Goal: Use online tool/utility: Utilize a website feature to perform a specific function

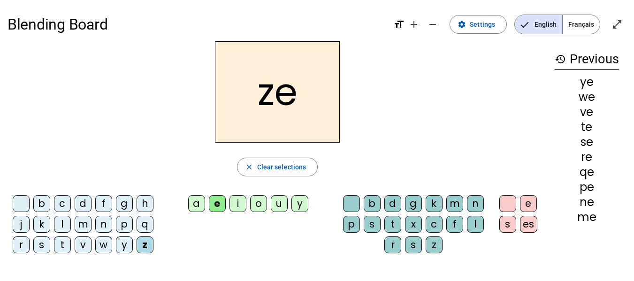
click at [149, 242] on div "z" at bounding box center [145, 245] width 17 height 17
click at [218, 198] on div "e" at bounding box center [217, 203] width 17 height 17
click at [289, 164] on span "Clear selections" at bounding box center [281, 167] width 49 height 11
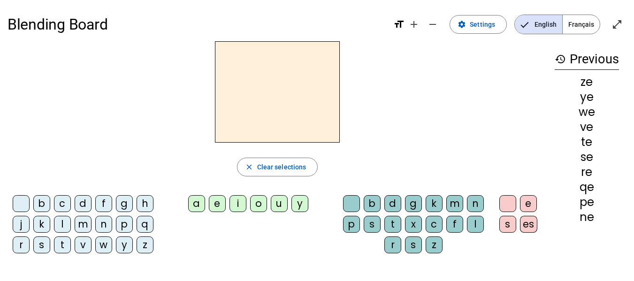
click at [219, 207] on div "e" at bounding box center [217, 203] width 17 height 17
click at [199, 199] on div "a" at bounding box center [196, 203] width 17 height 17
click at [214, 200] on div "e" at bounding box center [217, 203] width 17 height 17
click at [46, 207] on div "b" at bounding box center [41, 203] width 17 height 17
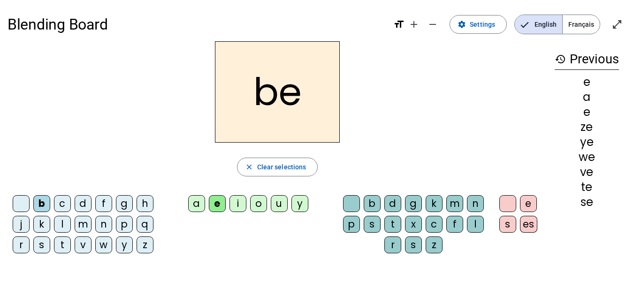
click at [63, 204] on div "c" at bounding box center [62, 203] width 17 height 17
click at [83, 206] on div "d" at bounding box center [83, 203] width 17 height 17
click at [109, 207] on div "f" at bounding box center [103, 203] width 17 height 17
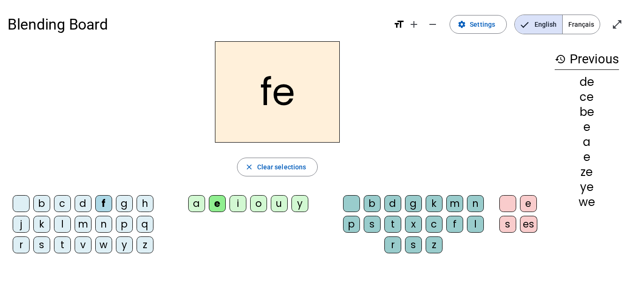
click at [124, 206] on div "g" at bounding box center [124, 203] width 17 height 17
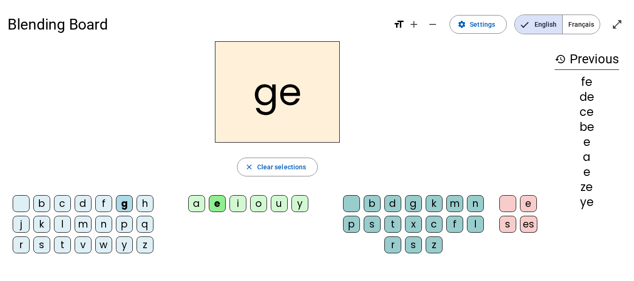
click at [143, 205] on div "h" at bounding box center [145, 203] width 17 height 17
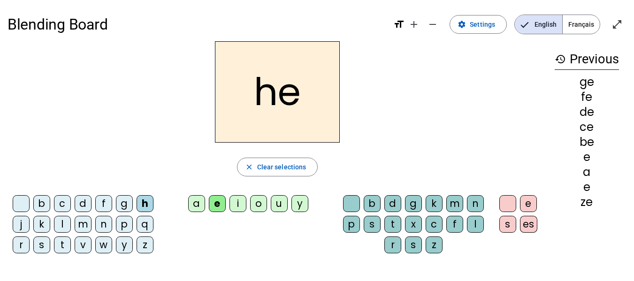
click at [25, 223] on div "j" at bounding box center [21, 224] width 17 height 17
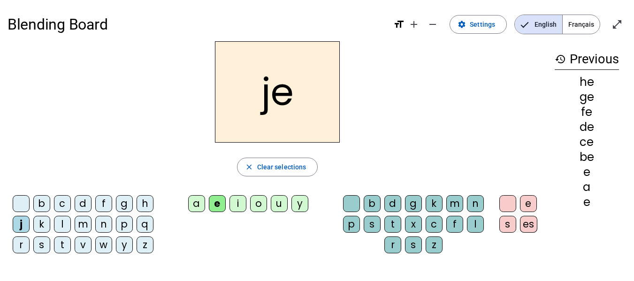
click at [40, 221] on div "k" at bounding box center [41, 224] width 17 height 17
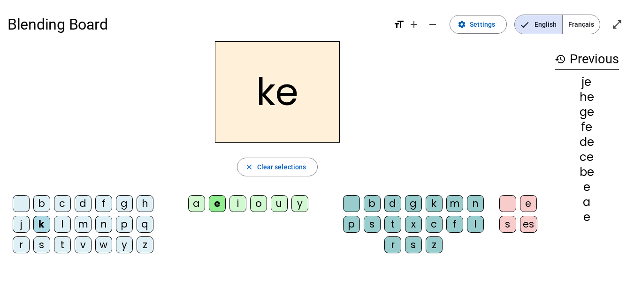
click at [63, 225] on div "l" at bounding box center [62, 224] width 17 height 17
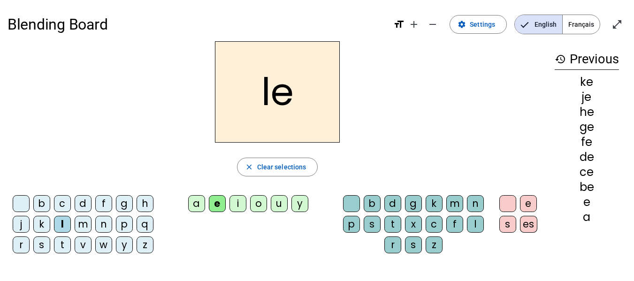
click at [87, 229] on div "m" at bounding box center [83, 224] width 17 height 17
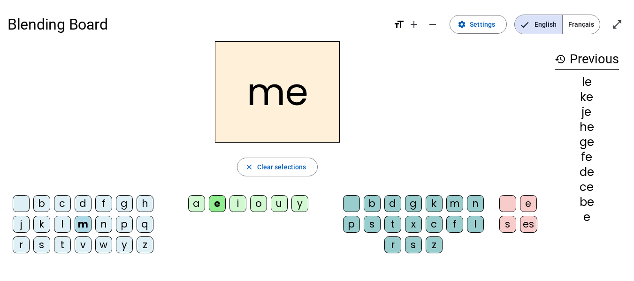
click at [103, 227] on div "n" at bounding box center [103, 224] width 17 height 17
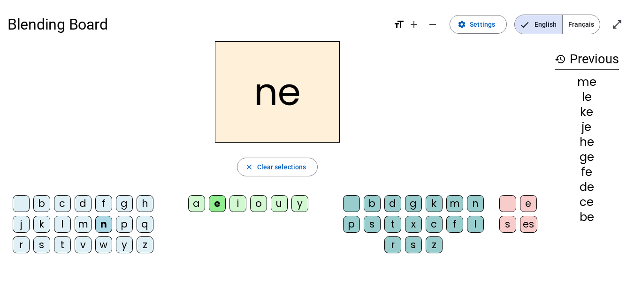
click at [121, 227] on div "p" at bounding box center [124, 224] width 17 height 17
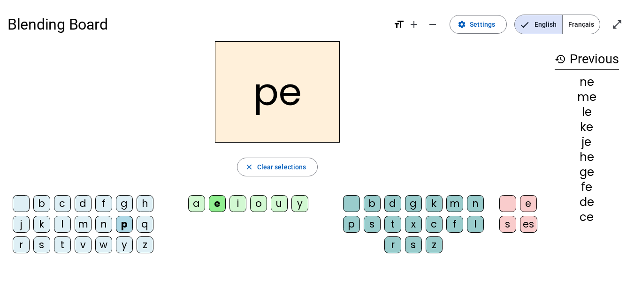
click at [153, 229] on div "q" at bounding box center [145, 224] width 17 height 17
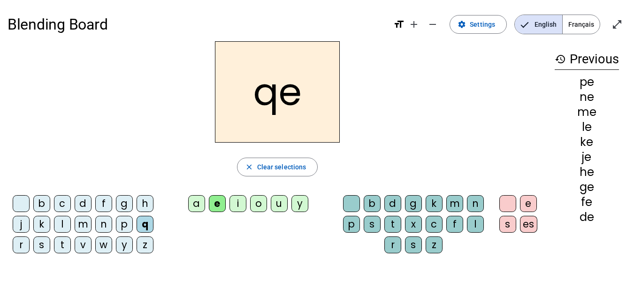
click at [22, 251] on div "r" at bounding box center [21, 245] width 17 height 17
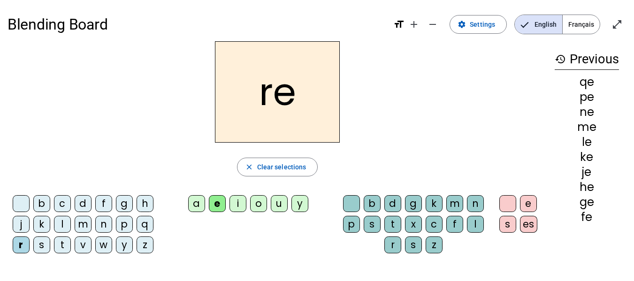
click at [38, 247] on div "s" at bounding box center [41, 245] width 17 height 17
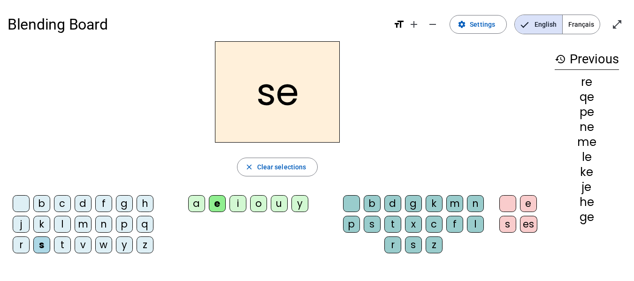
click at [59, 245] on div "t" at bounding box center [62, 245] width 17 height 17
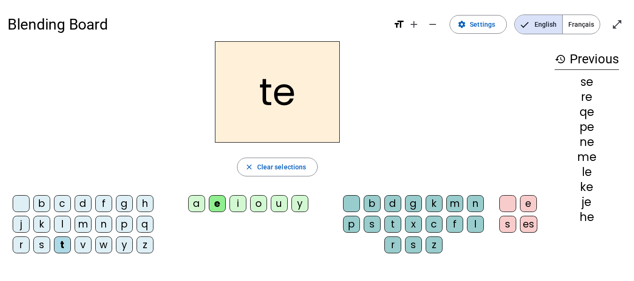
click at [82, 244] on div "v" at bounding box center [83, 245] width 17 height 17
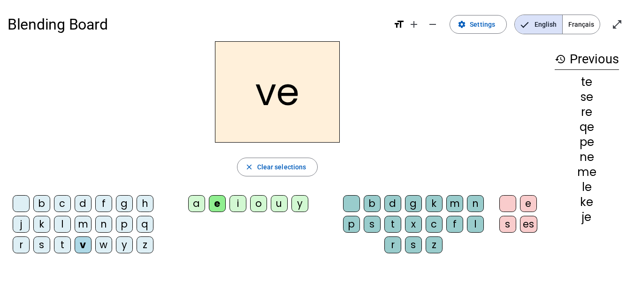
click at [102, 245] on div "w" at bounding box center [103, 245] width 17 height 17
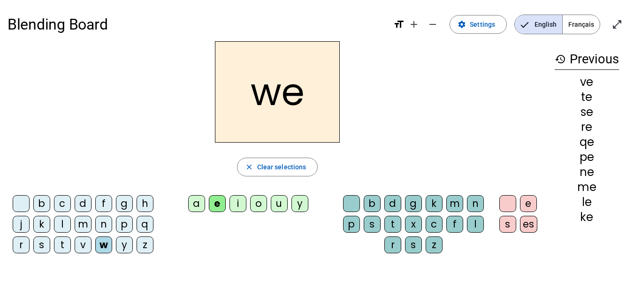
click at [122, 250] on div "y" at bounding box center [124, 245] width 17 height 17
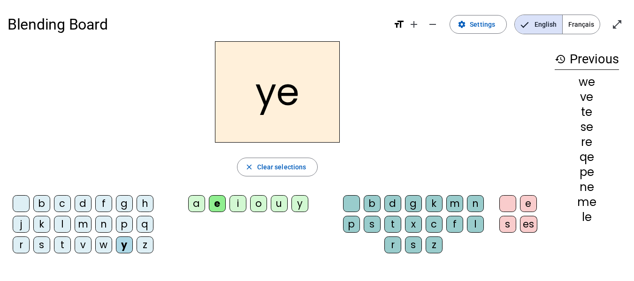
click at [147, 243] on div "z" at bounding box center [145, 245] width 17 height 17
